Goal: Task Accomplishment & Management: Manage account settings

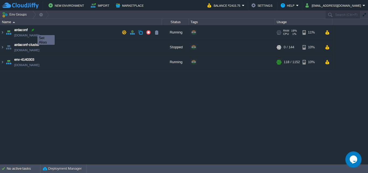
click at [33, 30] on div at bounding box center [32, 30] width 5 height 5
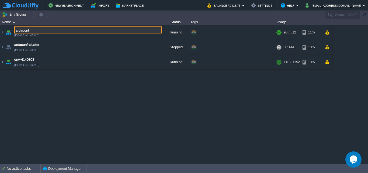
click at [33, 30] on input "ardaconf" at bounding box center [88, 29] width 148 height 7
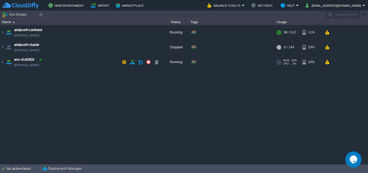
click at [41, 59] on div at bounding box center [40, 59] width 5 height 5
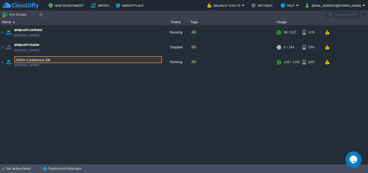
click at [59, 89] on div "ardaconf-confnext [DOMAIN_NAME] Running + Add to Env Group RAM 19% CPU 1% 98 / …" at bounding box center [184, 94] width 368 height 139
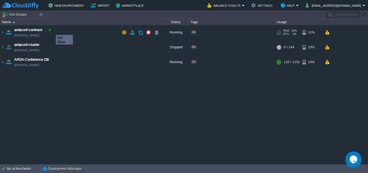
click at [52, 30] on div at bounding box center [49, 30] width 5 height 5
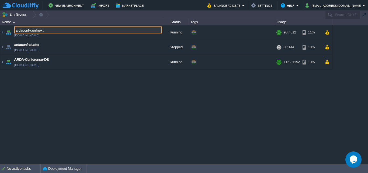
click at [51, 30] on input "ardaconf-confnext" at bounding box center [88, 29] width 148 height 7
type input "ardaconf-confnext-DB"
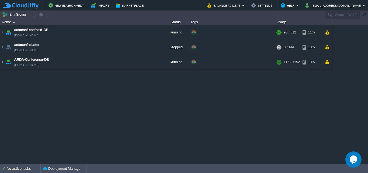
click at [71, 86] on div "ardaconf-confnext-DB [DOMAIN_NAME] Running + Add to Env Group RAM 19% CPU 1% 98…" at bounding box center [184, 94] width 368 height 139
click at [307, 63] on div "10%" at bounding box center [312, 62] width 18 height 15
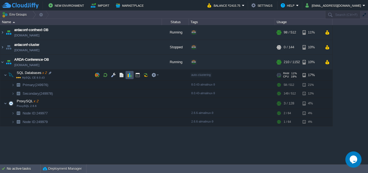
click at [132, 74] on button "button" at bounding box center [129, 75] width 5 height 5
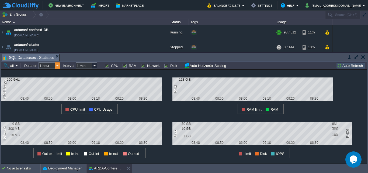
click at [59, 63] on img at bounding box center [57, 65] width 5 height 6
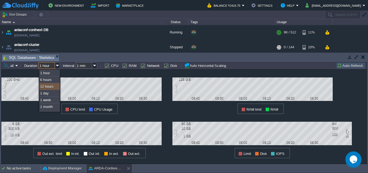
click at [52, 89] on div "12 hours" at bounding box center [49, 86] width 20 height 7
type input "12 hours"
type input "1 hour"
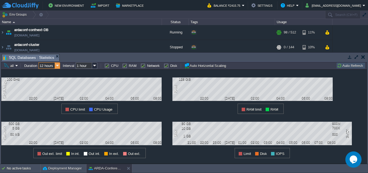
click at [59, 69] on img at bounding box center [57, 65] width 5 height 6
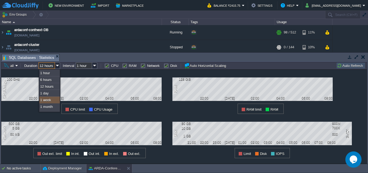
click at [54, 101] on div "1 week" at bounding box center [49, 100] width 20 height 7
type input "1 week"
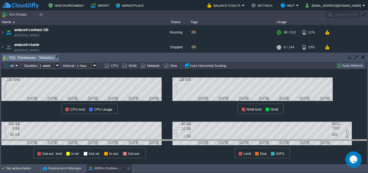
drag, startPoint x: 230, startPoint y: 55, endPoint x: 239, endPoint y: 145, distance: 90.6
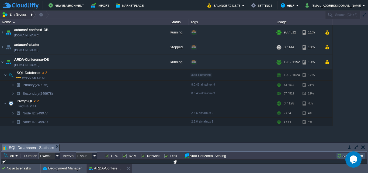
click at [30, 13] on div at bounding box center [32, 15] width 7 height 8
click at [62, 16] on td "Env Groups" at bounding box center [162, 15] width 325 height 8
click at [42, 15] on div at bounding box center [45, 15] width 7 height 8
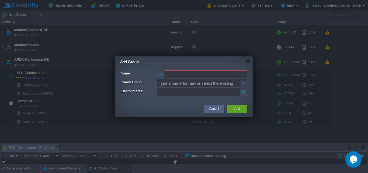
click at [244, 86] on img at bounding box center [244, 83] width 8 height 8
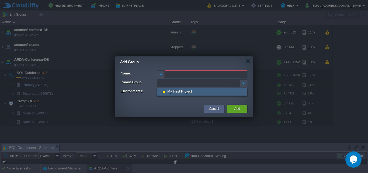
type input "Type a name for new or select the existing"
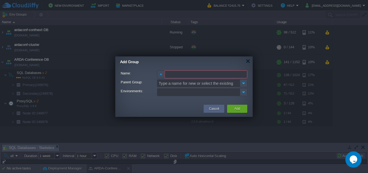
click at [201, 74] on input "Name:" at bounding box center [206, 74] width 83 height 8
type input "ARDA"
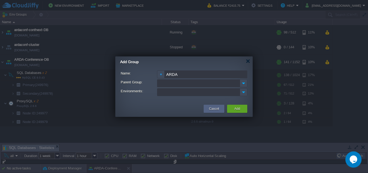
click at [202, 83] on input "Parent Group:" at bounding box center [198, 83] width 83 height 8
type input "Type a name for new or select the existing"
drag, startPoint x: 178, startPoint y: 72, endPoint x: 166, endPoint y: 72, distance: 12.1
click at [166, 72] on input "ARDA" at bounding box center [206, 74] width 83 height 8
click at [169, 85] on input "Parent Group:" at bounding box center [198, 83] width 83 height 8
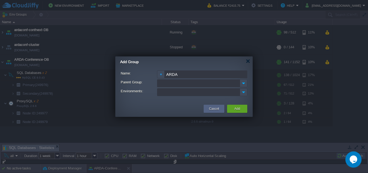
paste input "ARDA"
type input "Type a name for new or select the existing"
click at [148, 95] on div at bounding box center [184, 92] width 127 height 8
click at [239, 83] on input "Parent Group:" at bounding box center [198, 83] width 83 height 8
click at [243, 86] on img at bounding box center [244, 83] width 8 height 8
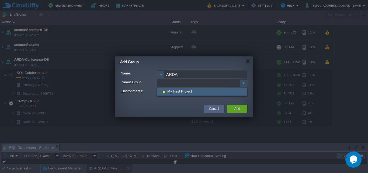
click at [166, 82] on input "Parent Group:" at bounding box center [198, 83] width 83 height 8
paste input "ARDA"
type input "ARDA"
click at [173, 91] on span "Create New" at bounding box center [176, 91] width 19 height 5
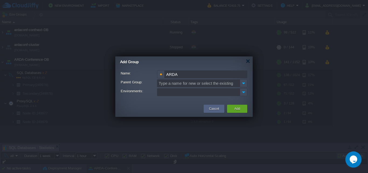
type input "Type a name for new or select the existing"
click at [197, 93] on ul at bounding box center [199, 91] width 82 height 7
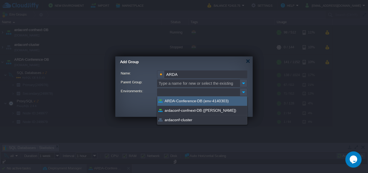
click at [243, 102] on div "ARDA-Conference-DB (env-4140303)" at bounding box center [203, 100] width 90 height 9
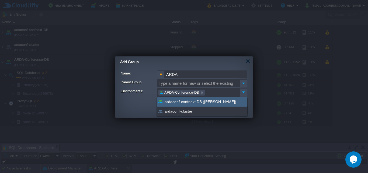
click at [211, 104] on div "ardaconf-confnext-DB ([PERSON_NAME])" at bounding box center [203, 101] width 90 height 9
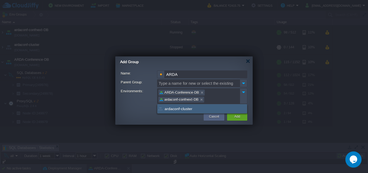
click at [207, 109] on div "ardaconf-cluster" at bounding box center [203, 108] width 90 height 9
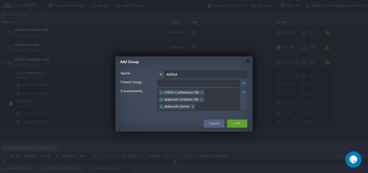
click at [191, 81] on input "Parent Group:" at bounding box center [198, 83] width 83 height 8
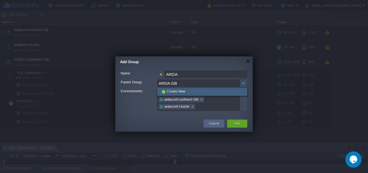
type input "ARDA-DB"
click at [169, 92] on span "Create New" at bounding box center [176, 91] width 19 height 5
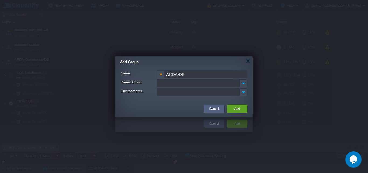
type input "Type a name for new or select the existing"
click at [211, 82] on input "Parent Group:" at bounding box center [198, 83] width 83 height 8
click at [242, 83] on img at bounding box center [244, 83] width 8 height 8
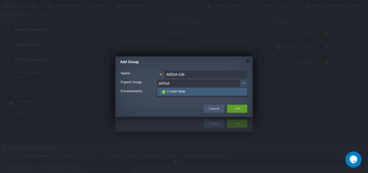
type input "Type a name for new or select the existing"
click at [216, 108] on button "Cancel" at bounding box center [214, 108] width 10 height 5
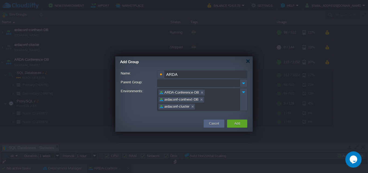
click at [196, 84] on input "Parent Group:" at bounding box center [198, 83] width 83 height 8
click at [241, 84] on img at bounding box center [244, 83] width 8 height 8
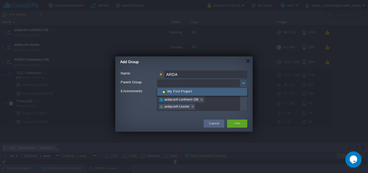
click at [222, 81] on input "Parent Group:" at bounding box center [198, 83] width 83 height 8
type input "Type a name for new or select the existing"
click at [221, 64] on div "Add Group" at bounding box center [186, 61] width 133 height 11
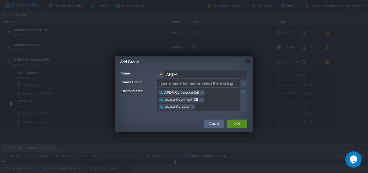
click at [238, 125] on button "Add" at bounding box center [238, 123] width 6 height 5
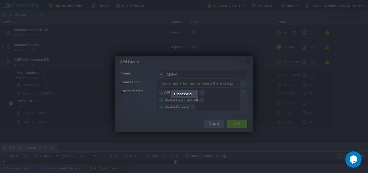
type input "ARDA"
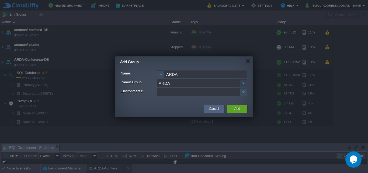
click at [244, 86] on img at bounding box center [244, 83] width 8 height 8
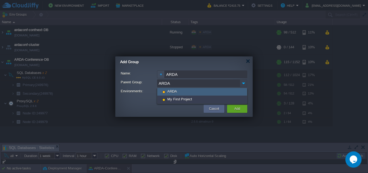
click at [244, 86] on img at bounding box center [244, 83] width 8 height 8
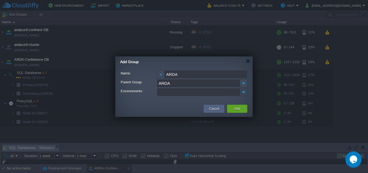
click at [241, 92] on img at bounding box center [243, 91] width 7 height 7
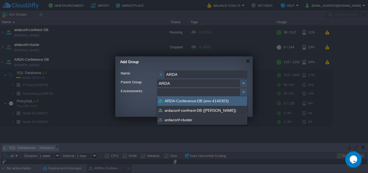
click at [230, 100] on div "ARDA-Conference-DB (env-4140303)" at bounding box center [203, 100] width 90 height 9
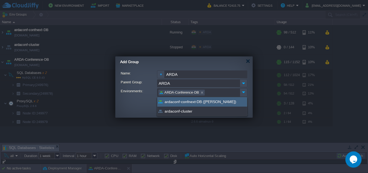
click at [226, 102] on div "ardaconf-confnext-DB ([PERSON_NAME])" at bounding box center [203, 101] width 90 height 9
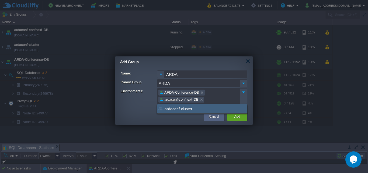
click at [223, 107] on div "ardaconf-cluster" at bounding box center [203, 108] width 90 height 9
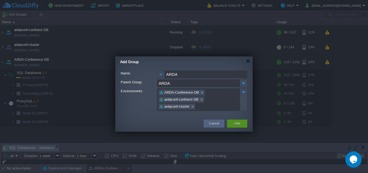
click at [238, 123] on button "Add" at bounding box center [238, 123] width 6 height 5
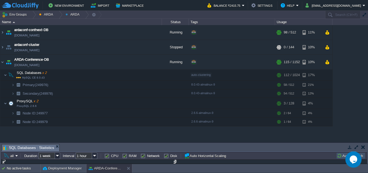
click at [160, 141] on div "ardaconf-confnext-DB [DOMAIN_NAME] Running Edit RAM 19% CPU 5% 98 / 512 11% ard…" at bounding box center [184, 83] width 368 height 117
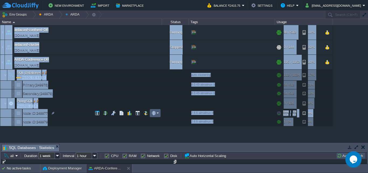
drag, startPoint x: 156, startPoint y: 142, endPoint x: 153, endPoint y: 116, distance: 26.1
click at [153, 116] on div "ardaconf-confnext-DB [DOMAIN_NAME] Running Edit RAM 19% CPU 5% 98 / 512 11% ard…" at bounding box center [184, 83] width 368 height 117
click at [41, 13] on button "ARDA" at bounding box center [47, 15] width 16 height 8
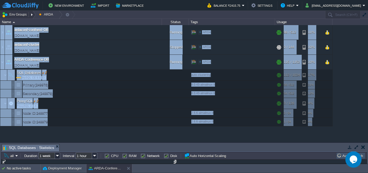
click at [21, 16] on button "Env Groups" at bounding box center [15, 15] width 27 height 8
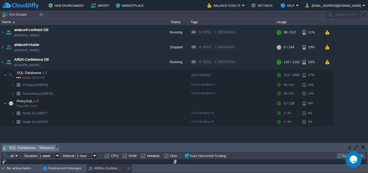
click at [86, 18] on td "Env Groups" at bounding box center [162, 15] width 325 height 8
click at [30, 17] on div at bounding box center [32, 15] width 7 height 8
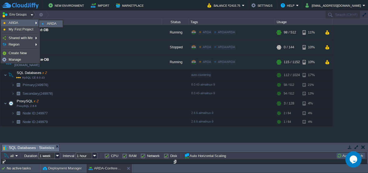
click at [44, 23] on link "ARDA" at bounding box center [51, 24] width 23 height 6
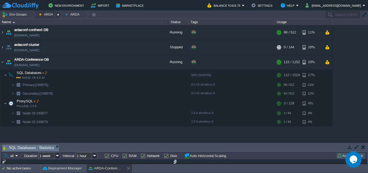
click at [45, 16] on button "ARDA" at bounding box center [47, 15] width 16 height 8
click at [57, 16] on div at bounding box center [58, 15] width 7 height 8
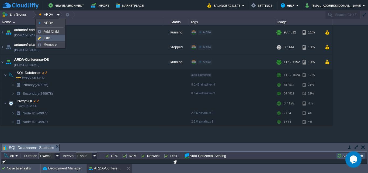
click at [53, 37] on link "Edit" at bounding box center [50, 38] width 28 height 6
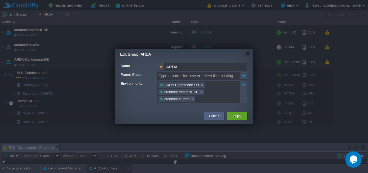
click at [202, 69] on input "ARDA" at bounding box center [206, 67] width 83 height 8
click at [245, 76] on img at bounding box center [244, 76] width 8 height 8
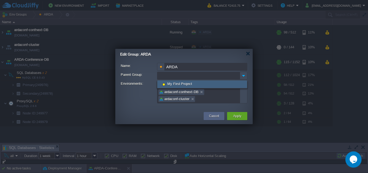
click at [235, 73] on input "Parent Group:" at bounding box center [198, 76] width 83 height 8
type input "Type a name for new or select the existing"
click at [220, 67] on input "ARDA" at bounding box center [206, 67] width 83 height 8
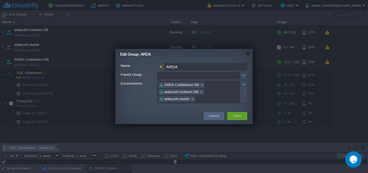
click at [213, 76] on input "Parent Group:" at bounding box center [198, 76] width 83 height 8
type input "Type a name for new or select the existing"
click at [207, 67] on input "ARDA" at bounding box center [206, 67] width 83 height 8
type input "ARDA-DB"
click at [238, 118] on button "Apply" at bounding box center [237, 115] width 8 height 5
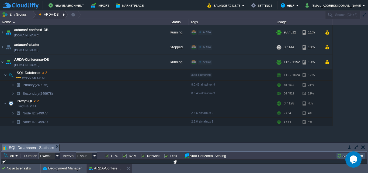
click at [64, 17] on div at bounding box center [64, 15] width 7 height 8
click at [60, 22] on link "ARDA" at bounding box center [50, 23] width 28 height 6
click at [63, 15] on div at bounding box center [64, 15] width 7 height 8
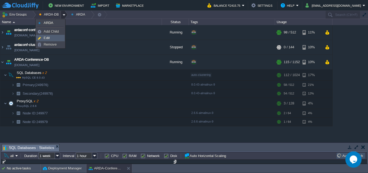
click at [55, 37] on link "Edit" at bounding box center [50, 38] width 28 height 6
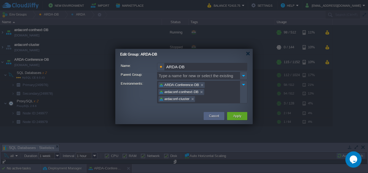
drag, startPoint x: 177, startPoint y: 67, endPoint x: 208, endPoint y: 66, distance: 30.5
click at [208, 66] on input "ARDA-DB" at bounding box center [206, 67] width 83 height 8
type input "ARDA"
click at [247, 76] on img at bounding box center [244, 76] width 8 height 8
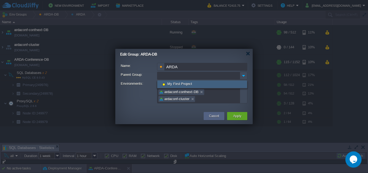
click at [225, 73] on input "Parent Group:" at bounding box center [198, 76] width 83 height 8
type input "Type a name for new or select the existing"
click at [223, 46] on div at bounding box center [184, 86] width 368 height 173
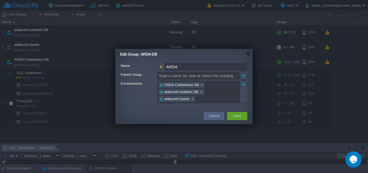
click at [223, 51] on div "Edit Group: ARDA-DB" at bounding box center [186, 54] width 133 height 11
click at [240, 116] on button "Apply" at bounding box center [237, 115] width 8 height 5
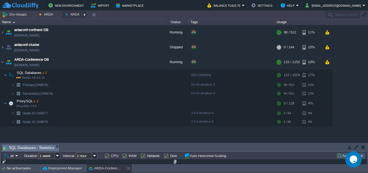
click at [82, 17] on div at bounding box center [85, 15] width 7 height 8
click at [77, 27] on link "Edit" at bounding box center [76, 29] width 28 height 6
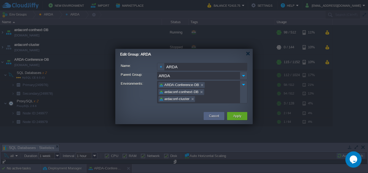
click at [187, 77] on input "ARDA" at bounding box center [198, 76] width 83 height 8
click at [188, 70] on input "ARDA" at bounding box center [206, 67] width 83 height 8
type input "ARDA-DB"
click at [235, 113] on div "Apply" at bounding box center [237, 116] width 12 height 8
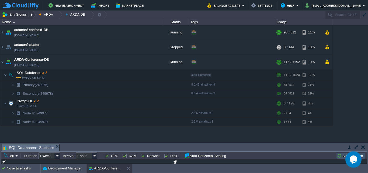
click at [26, 16] on button "Env Groups" at bounding box center [15, 15] width 27 height 8
click at [30, 16] on div at bounding box center [32, 15] width 7 height 8
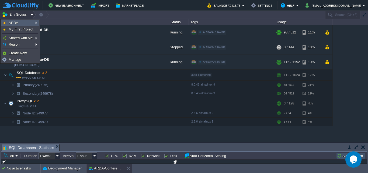
click at [31, 22] on link "ARDA" at bounding box center [20, 23] width 38 height 6
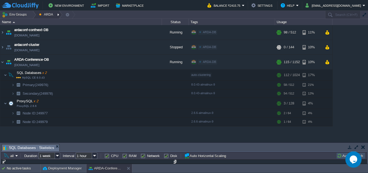
click at [57, 14] on div at bounding box center [58, 15] width 7 height 8
click at [55, 22] on span "ARDA-DB" at bounding box center [52, 23] width 16 height 4
click at [18, 18] on button "Env Groups" at bounding box center [15, 15] width 27 height 8
click at [5, 31] on td "ardaconf-confnext-DB [DOMAIN_NAME]" at bounding box center [81, 32] width 162 height 15
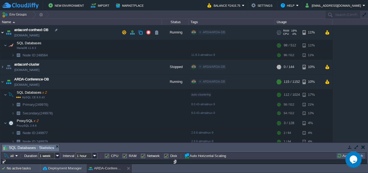
click at [2, 35] on img at bounding box center [2, 32] width 4 height 15
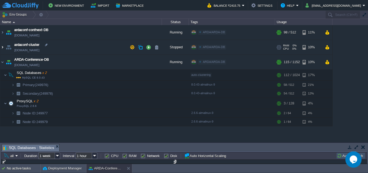
click at [1, 48] on img at bounding box center [2, 47] width 4 height 15
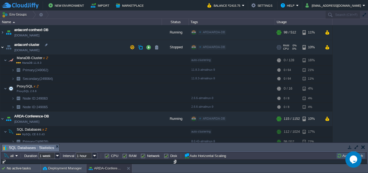
click at [1, 49] on img at bounding box center [2, 47] width 4 height 15
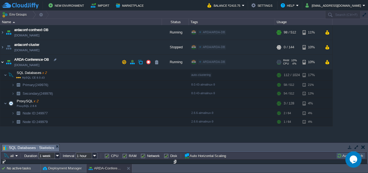
click at [1, 61] on img at bounding box center [2, 62] width 4 height 15
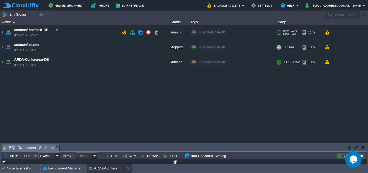
click at [3, 33] on img at bounding box center [2, 32] width 4 height 15
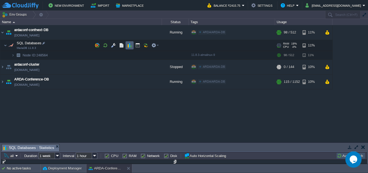
click at [127, 47] on td at bounding box center [130, 45] width 8 height 8
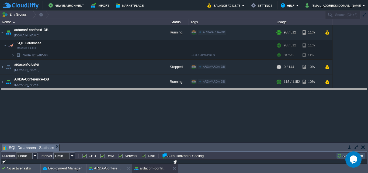
drag, startPoint x: 176, startPoint y: 144, endPoint x: 172, endPoint y: 88, distance: 55.7
click at [172, 88] on body "New Environment Import Marketplace Bonus ₹0.00 Upgrade Account Balance ₹2415.75…" at bounding box center [184, 86] width 368 height 173
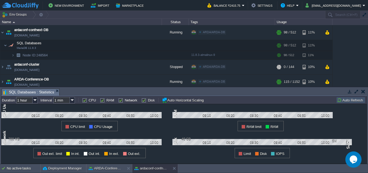
click at [363, 92] on button "button" at bounding box center [364, 91] width 4 height 5
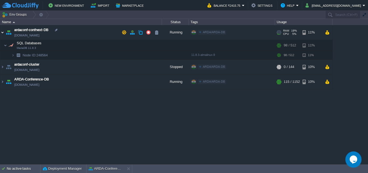
click at [4, 32] on img at bounding box center [2, 32] width 4 height 15
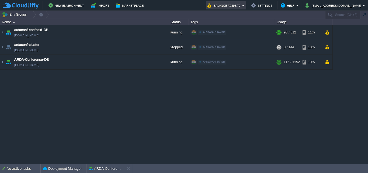
click at [245, 7] on em "Balance ₹2398.79" at bounding box center [226, 5] width 37 height 6
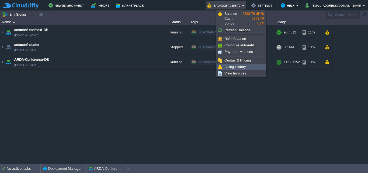
click at [245, 68] on span "Billing History" at bounding box center [236, 67] width 22 height 4
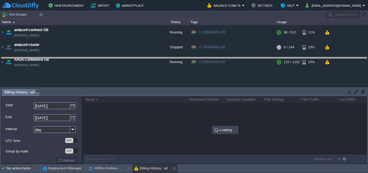
drag, startPoint x: 317, startPoint y: 88, endPoint x: 316, endPoint y: 57, distance: 31.3
click at [316, 57] on body "New Environment Import Marketplace Bonus ₹0.00 Upgrade Account Balance ₹2398.79…" at bounding box center [184, 86] width 368 height 173
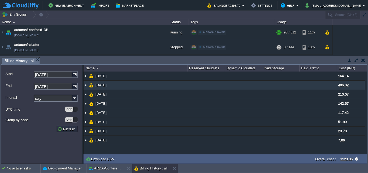
click at [85, 85] on img at bounding box center [86, 85] width 4 height 9
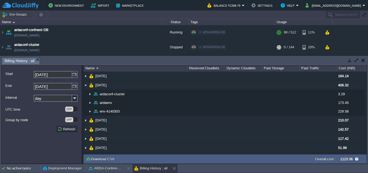
click at [363, 58] on button "button" at bounding box center [364, 60] width 4 height 5
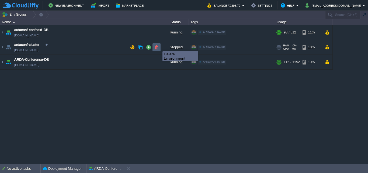
click at [159, 46] on button "button" at bounding box center [156, 47] width 5 height 5
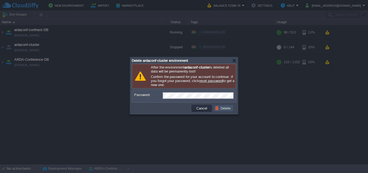
click at [225, 110] on button "Delete" at bounding box center [223, 108] width 17 height 5
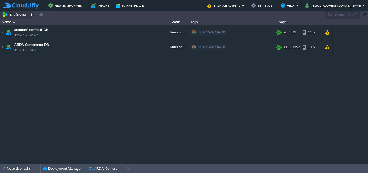
click at [32, 15] on div at bounding box center [32, 15] width 7 height 8
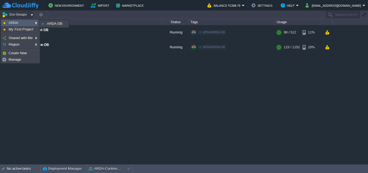
click at [30, 21] on link "ARDA" at bounding box center [20, 23] width 38 height 6
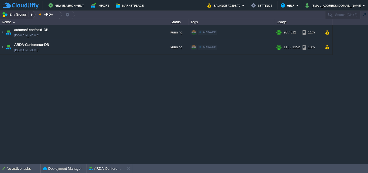
click at [22, 11] on button "Env Groups" at bounding box center [15, 15] width 27 height 8
click at [32, 15] on div at bounding box center [32, 15] width 7 height 8
click at [134, 77] on div "ardaconf-confnext-DB [DOMAIN_NAME] Running ARDA/ARDA-DB Edit RAM 19% CPU 1% 98 …" at bounding box center [184, 94] width 368 height 139
click at [343, 5] on button "[EMAIL_ADDRESS][DOMAIN_NAME]" at bounding box center [334, 5] width 57 height 6
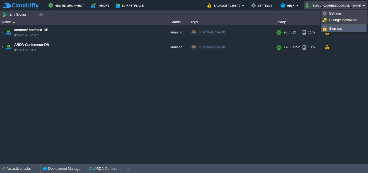
click at [343, 30] on link "Sign out" at bounding box center [344, 29] width 44 height 6
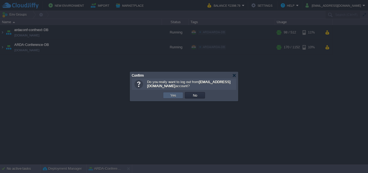
click at [179, 96] on td "Yes" at bounding box center [173, 95] width 20 height 6
